Goal: Check status: Check status

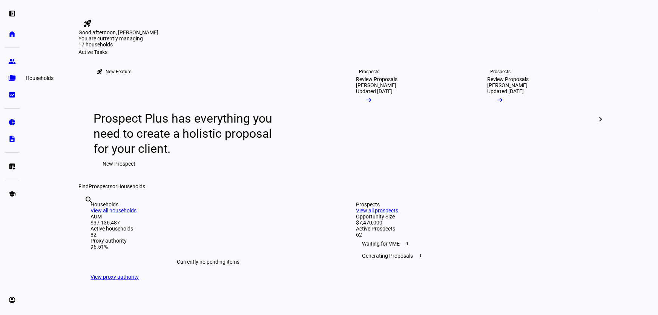
click at [10, 80] on eth-mat-symbol "folder_copy" at bounding box center [12, 78] width 8 height 8
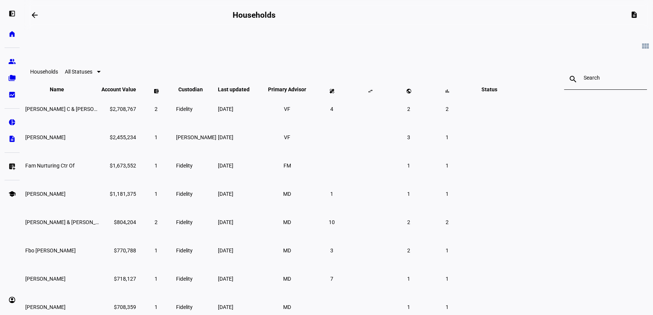
click at [583, 80] on input at bounding box center [605, 78] width 44 height 6
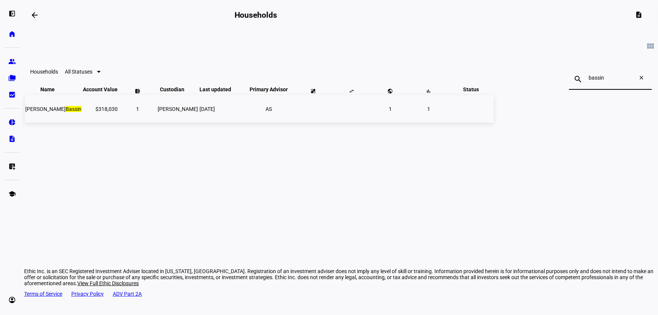
type input "bassin"
click at [215, 112] on span "[DATE]" at bounding box center [206, 109] width 15 height 6
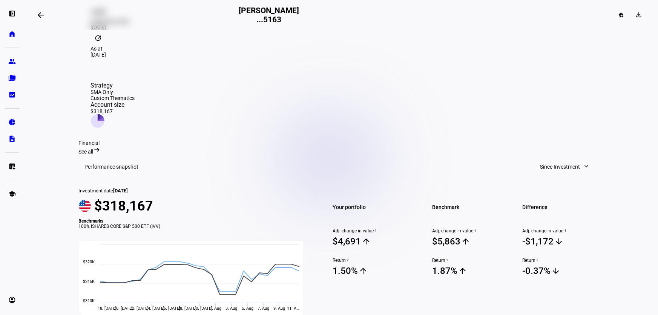
scroll to position [137, 0]
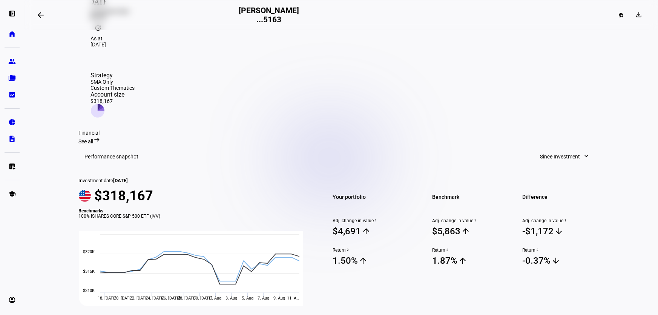
drag, startPoint x: 169, startPoint y: 190, endPoint x: 108, endPoint y: 188, distance: 61.1
click at [110, 213] on div "100% ISHARES CORE S&P 500 ETF (IVV)" at bounding box center [195, 215] width 233 height 5
click at [127, 190] on div "Investment date [DATE] $318,167 Benchmarks 100% ISHARES CORE S&P 500 ETF (IVV) …" at bounding box center [195, 237] width 233 height 138
click at [66, 171] on eth-layout-page-content "arrow_backwards [PERSON_NAME] ...5163 dashboard_customize download Overview Str…" at bounding box center [341, 157] width 634 height 315
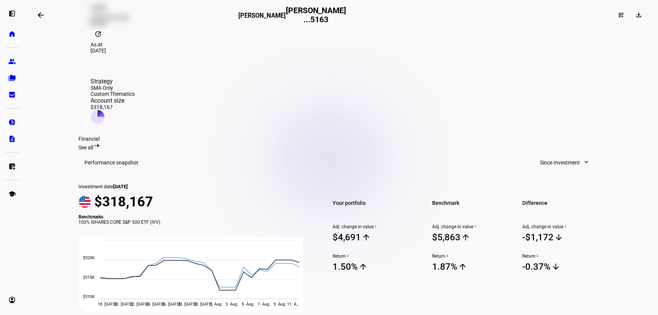
scroll to position [149, 0]
